Goal: Task Accomplishment & Management: Complete application form

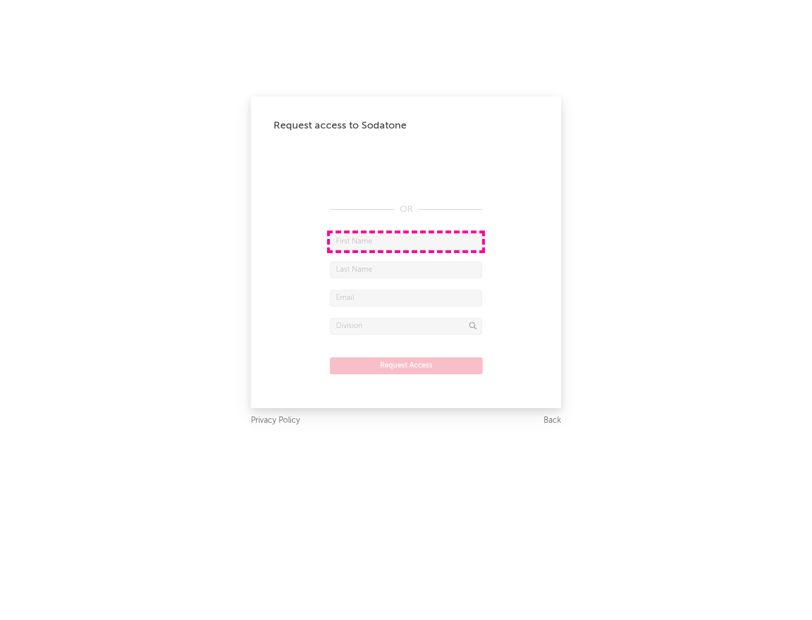
click at [406, 241] on input "text" at bounding box center [406, 242] width 152 height 17
type input "[PERSON_NAME]"
click at [406, 270] on input "text" at bounding box center [406, 270] width 152 height 17
type input "[PERSON_NAME]"
click at [406, 298] on input "text" at bounding box center [406, 298] width 152 height 17
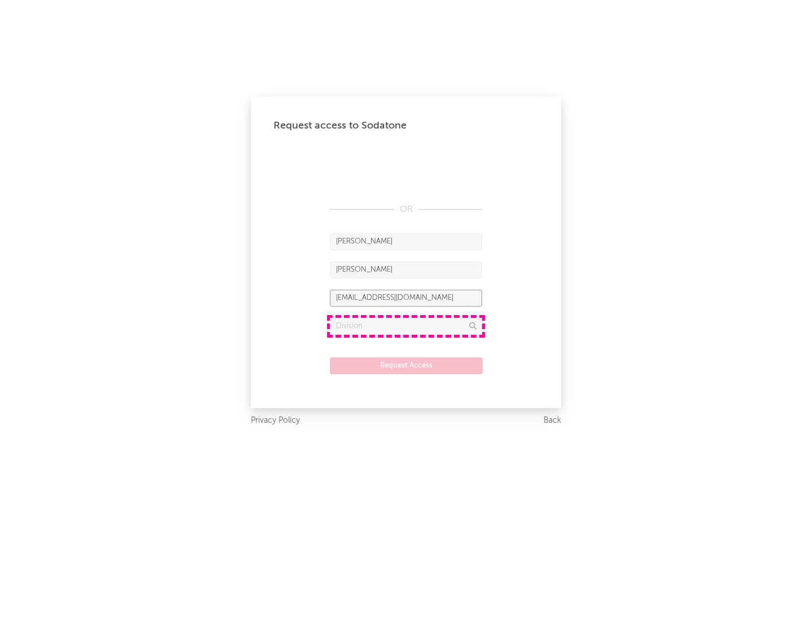
type input "[EMAIL_ADDRESS][DOMAIN_NAME]"
click at [406, 326] on input "text" at bounding box center [406, 326] width 152 height 17
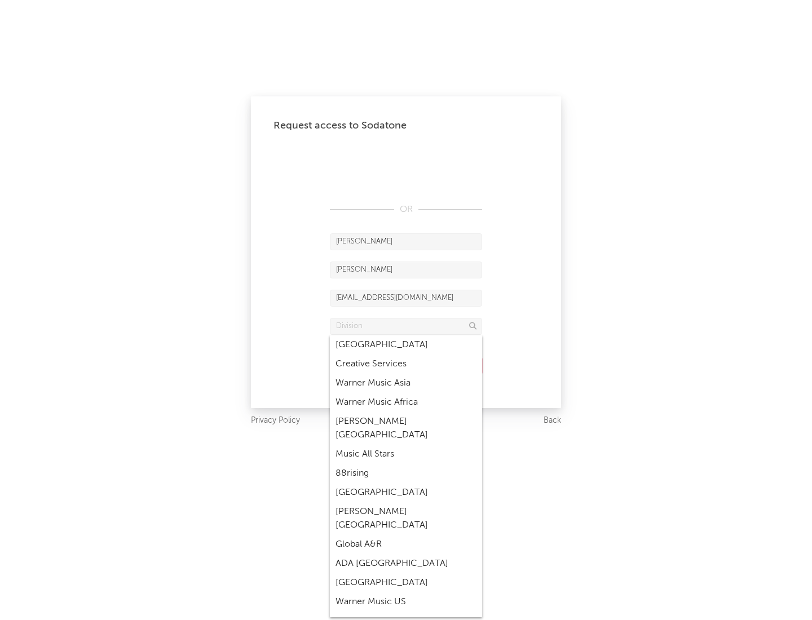
click at [406, 445] on div "Music All Stars" at bounding box center [406, 454] width 152 height 19
type input "Music All Stars"
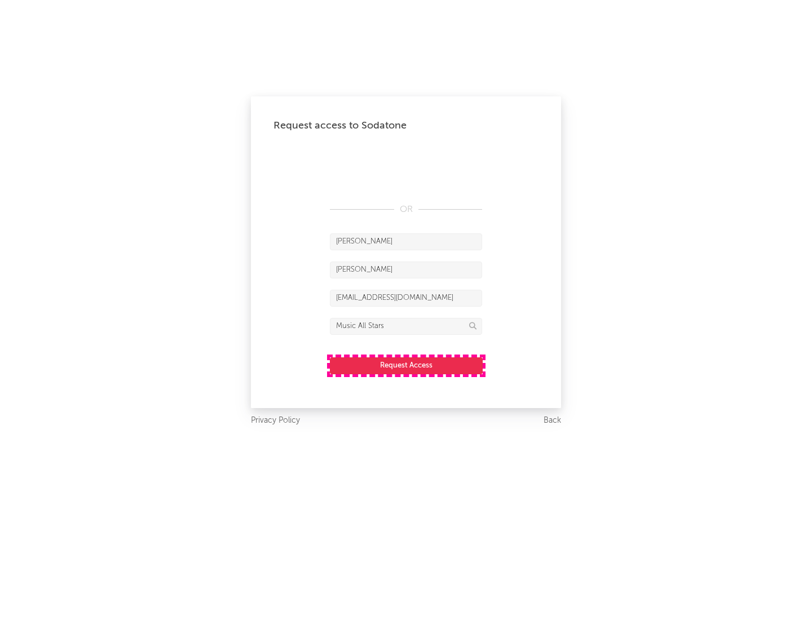
click at [406, 365] on button "Request Access" at bounding box center [406, 366] width 153 height 17
